Goal: Navigation & Orientation: Find specific page/section

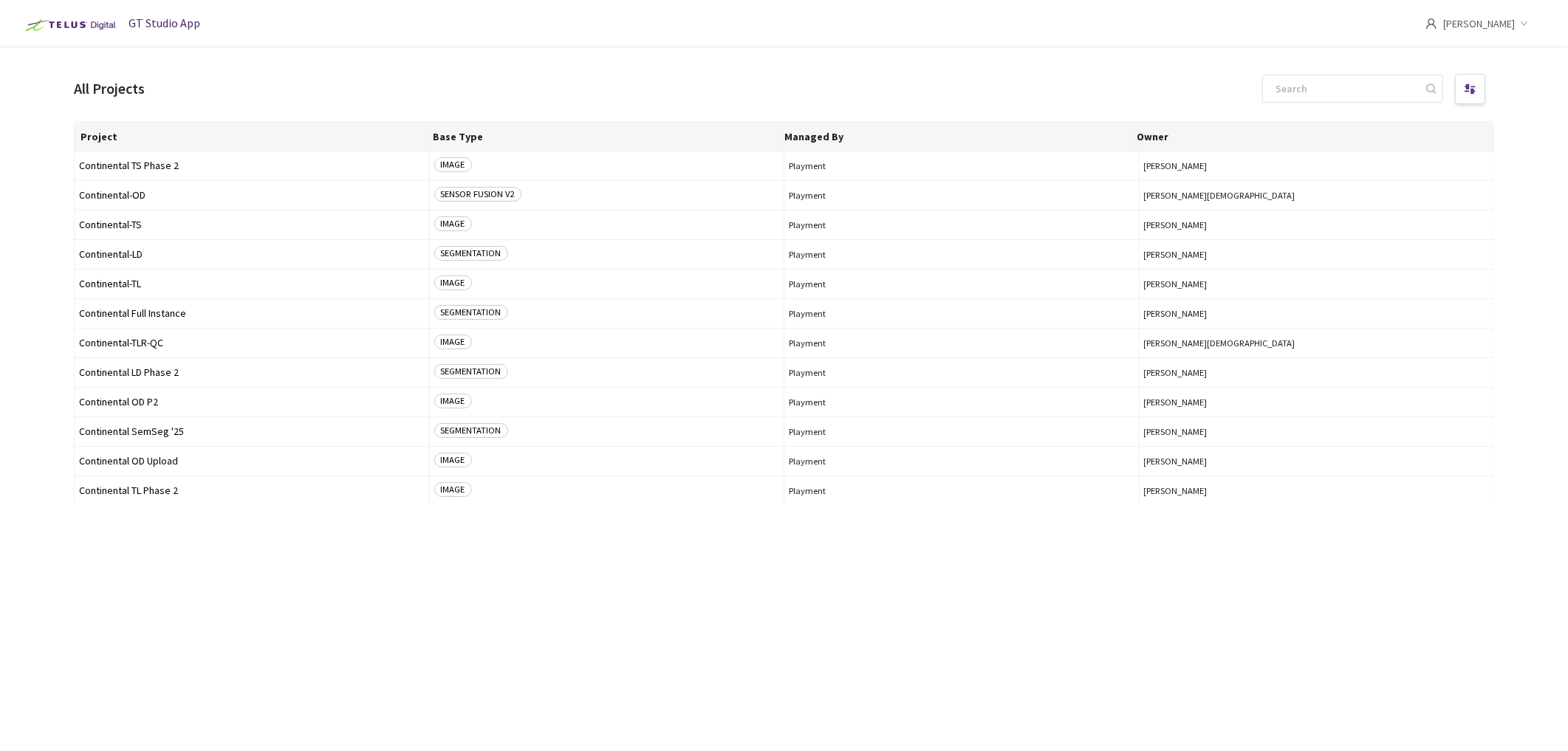
scroll to position [31, 0]
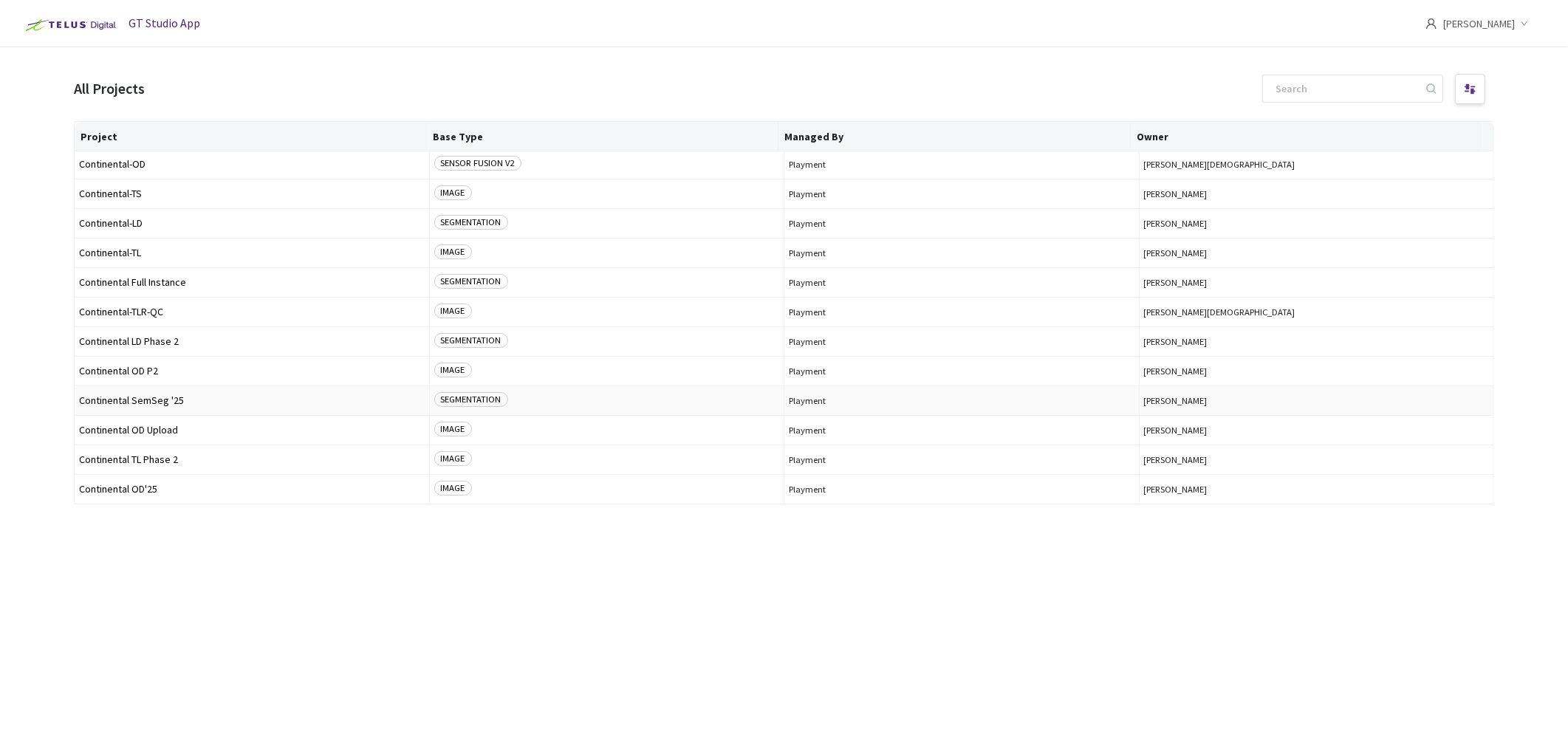
click at [113, 392] on td "Continental SemSeg '25" at bounding box center [252, 401] width 355 height 30
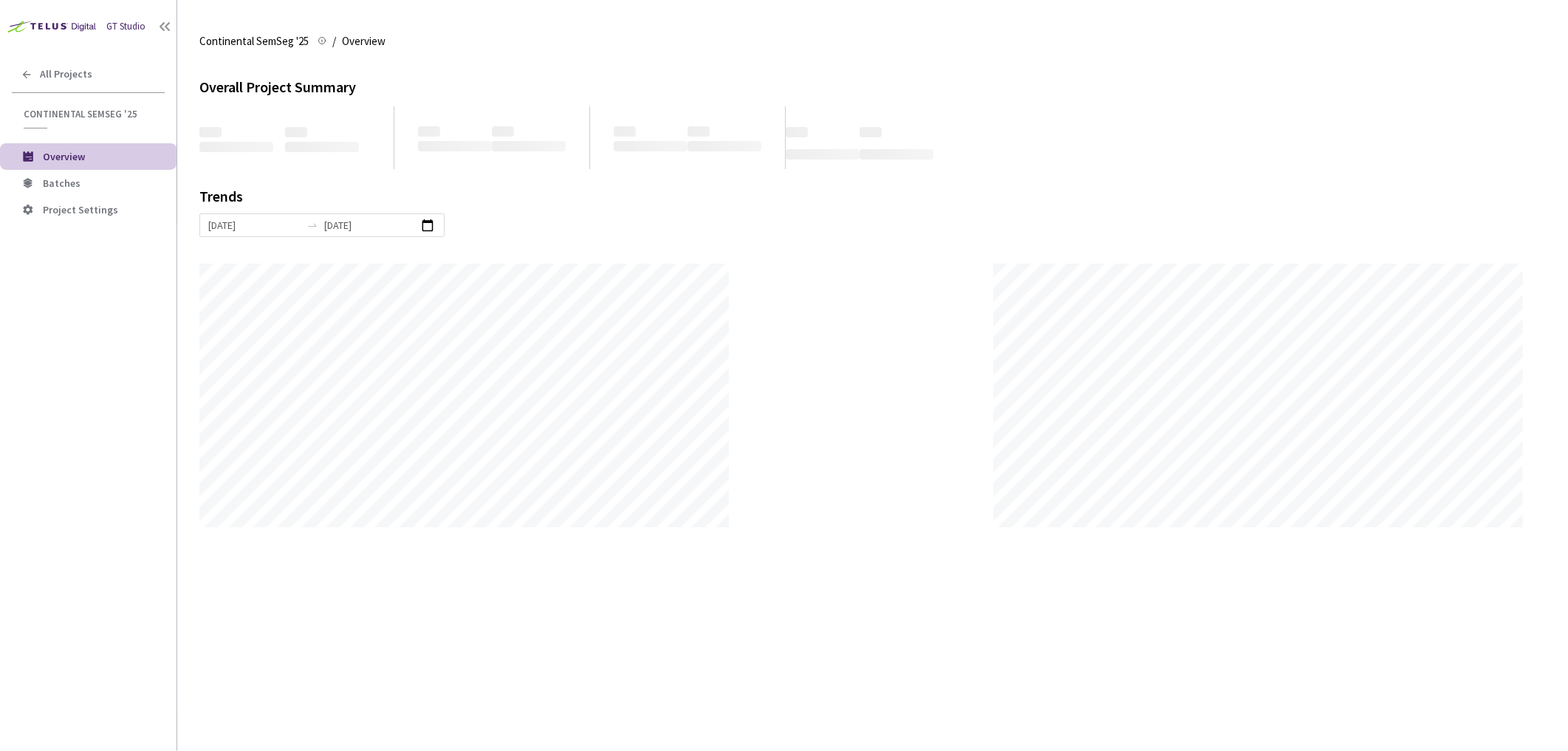
scroll to position [751, 1568]
click at [49, 181] on span "Batches" at bounding box center [61, 183] width 38 height 13
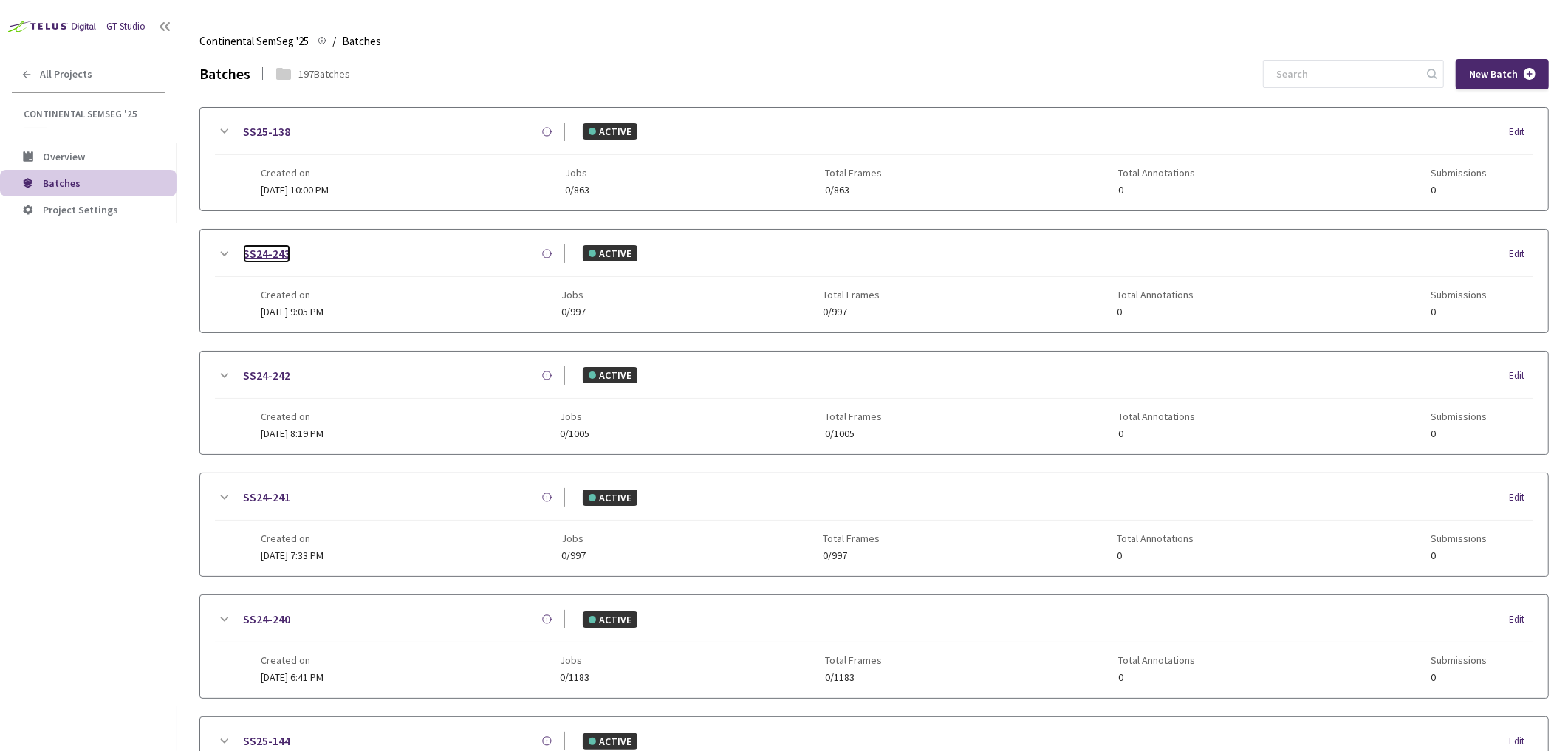
click at [255, 252] on link "SS24-243" at bounding box center [266, 254] width 47 height 18
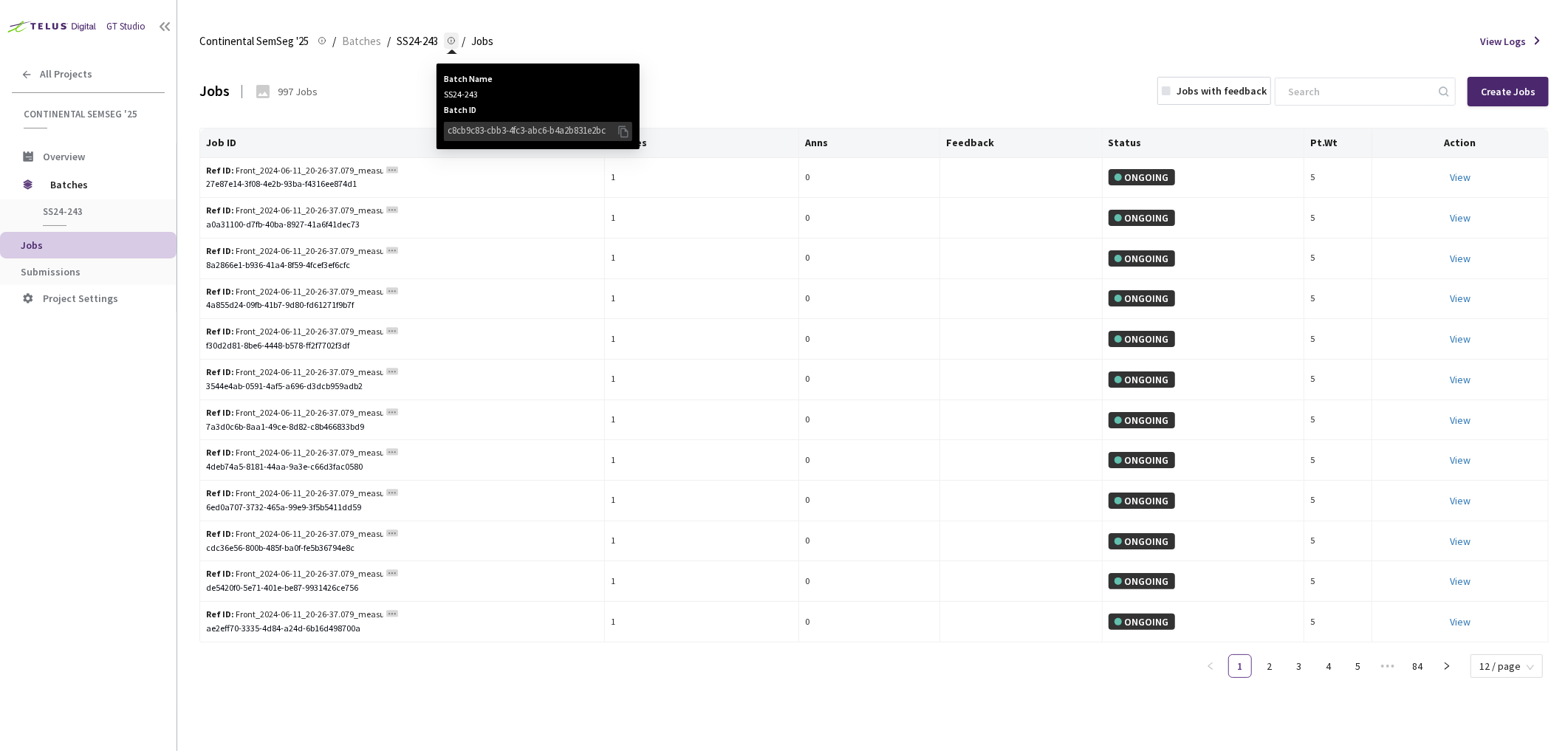
click at [620, 129] on icon at bounding box center [624, 132] width 15 height 17
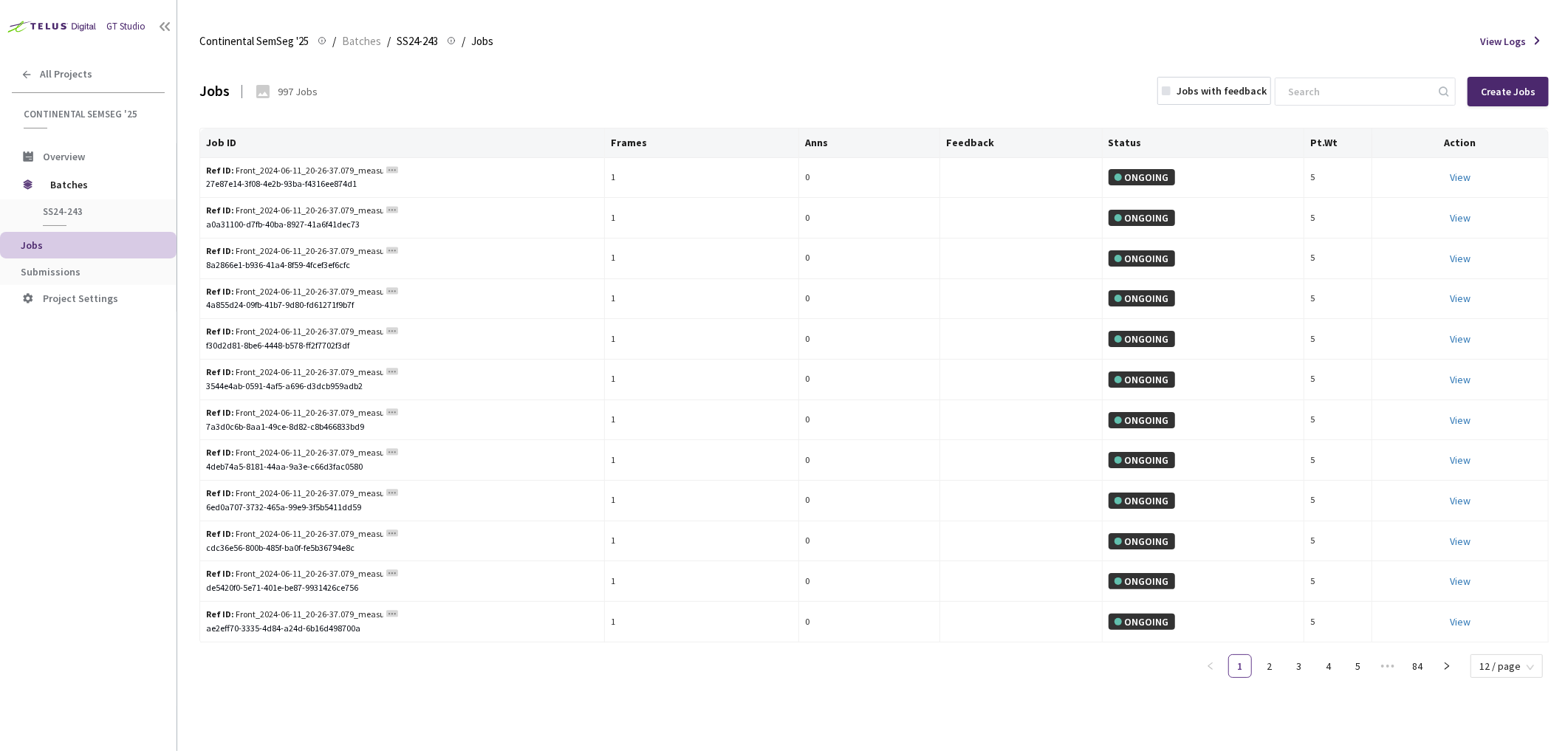
click at [272, 50] on div "Continental SemSeg '25 Continental SemSeg '25 / Batches / SS24-243 SS24-243 Bat…" at bounding box center [873, 42] width 1349 height 35
click at [272, 41] on span "Continental SemSeg '25" at bounding box center [254, 41] width 109 height 18
click at [33, 68] on div "All Projects" at bounding box center [88, 74] width 176 height 30
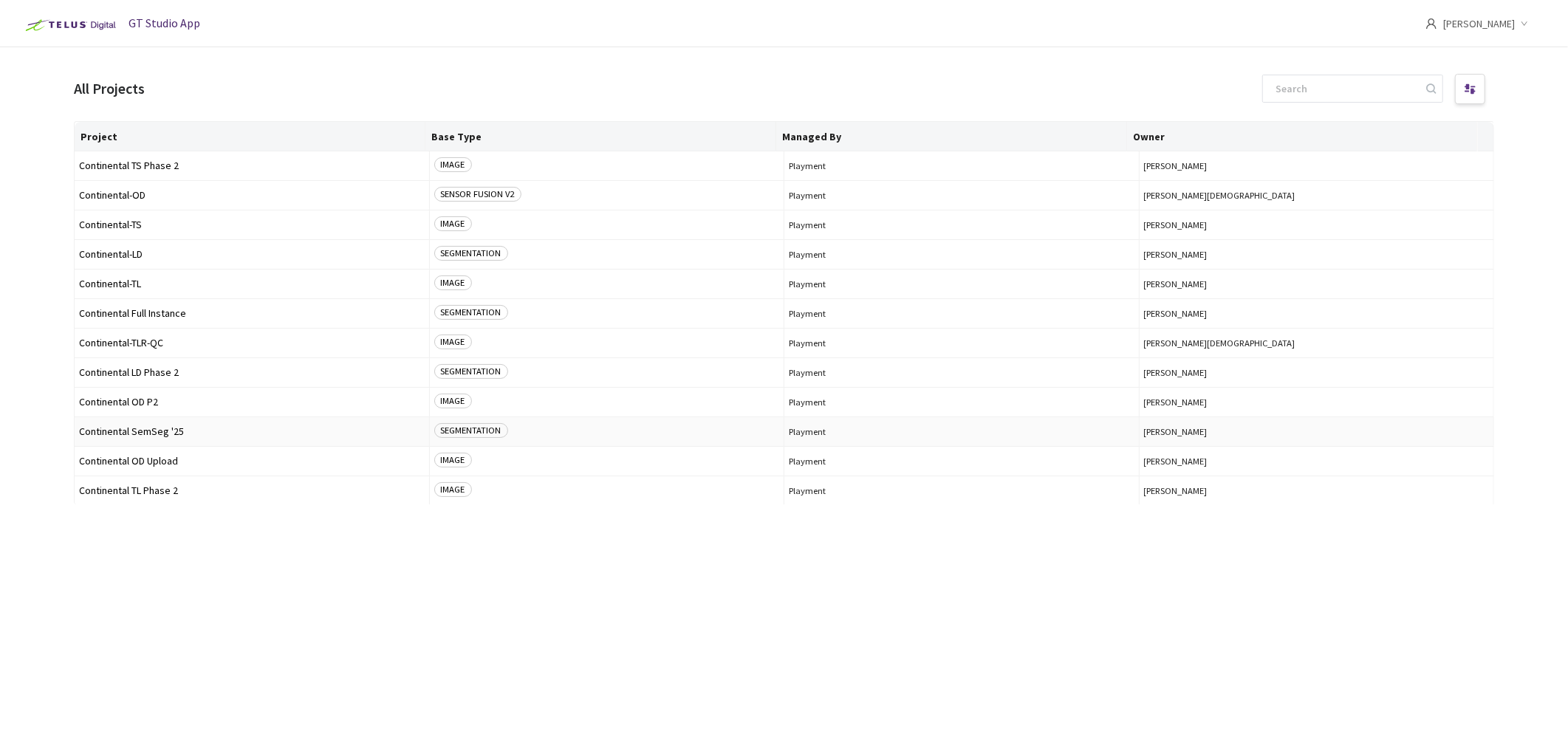
click at [175, 429] on span "Continental SemSeg '25" at bounding box center [252, 432] width 346 height 11
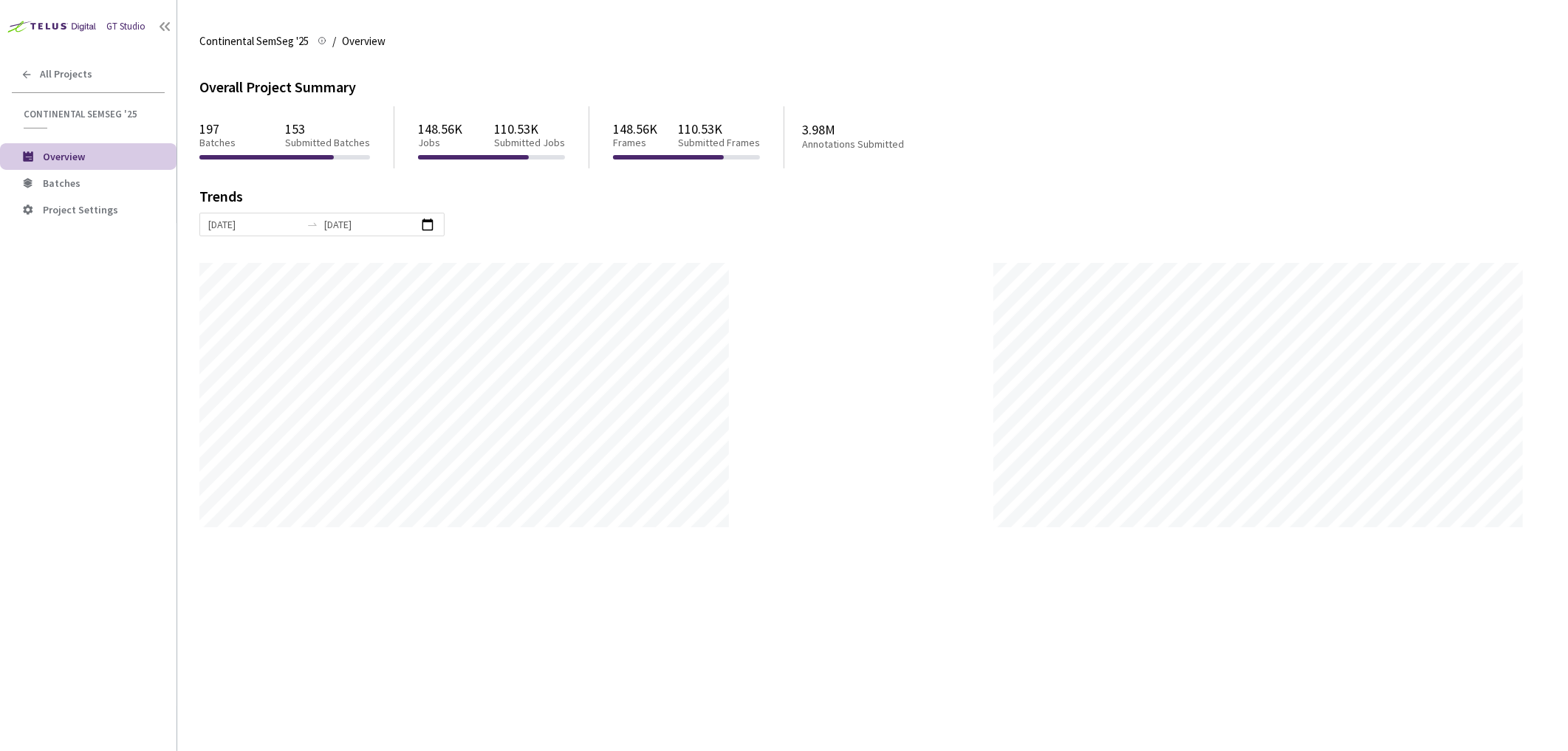
scroll to position [751, 1568]
click at [116, 179] on span "Batches" at bounding box center [103, 184] width 122 height 13
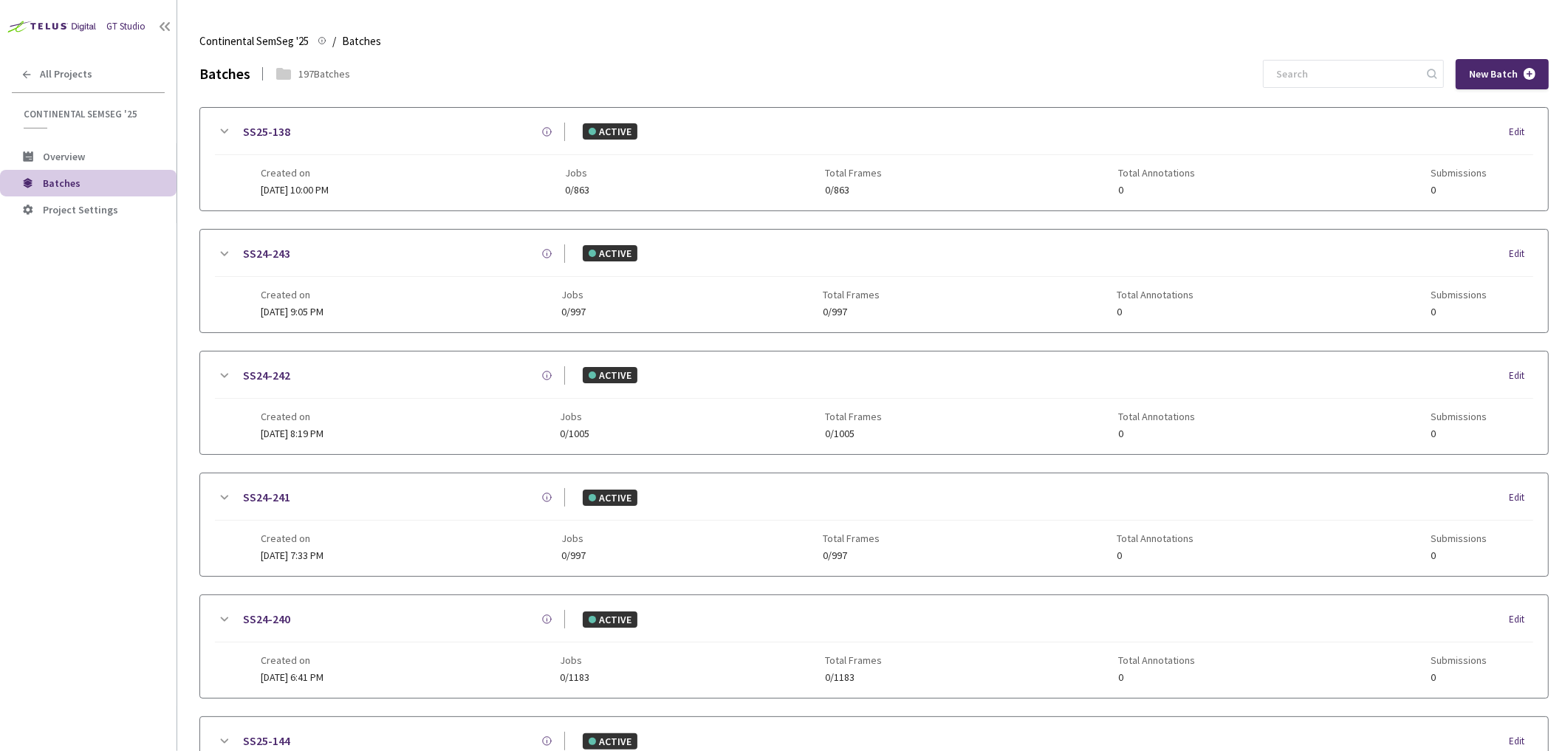
click at [229, 251] on icon at bounding box center [223, 254] width 18 height 18
